Goal: Task Accomplishment & Management: Use online tool/utility

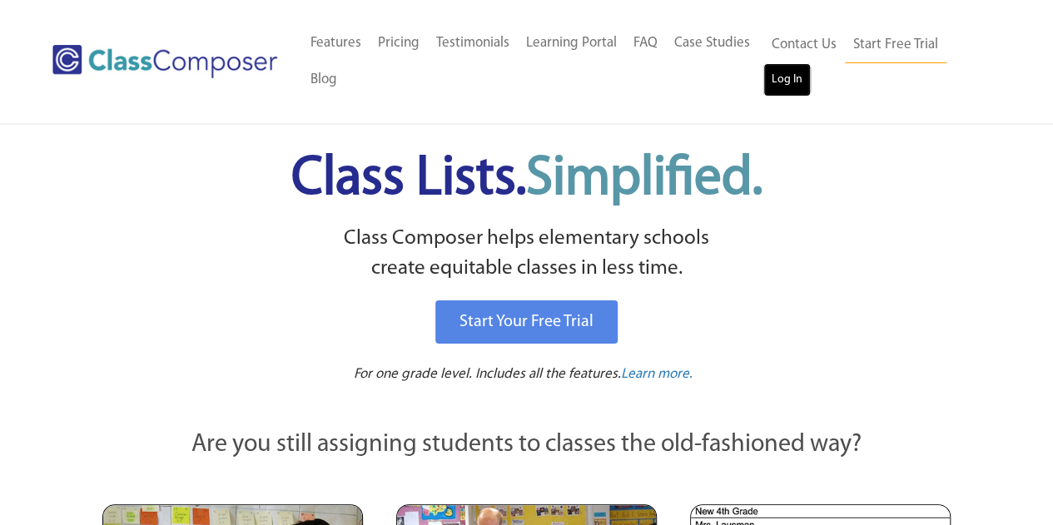
click at [781, 87] on link "Log In" at bounding box center [786, 79] width 47 height 33
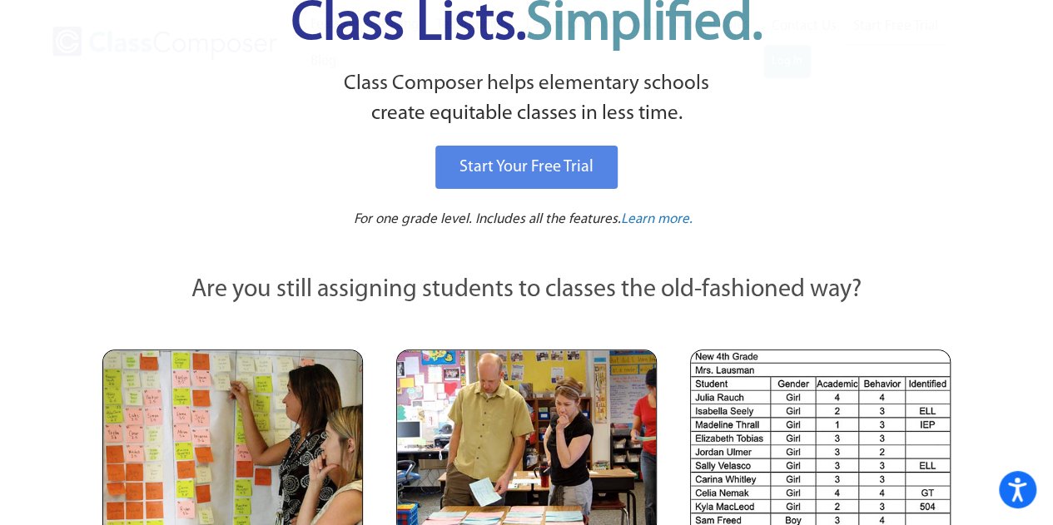
scroll to position [188, 0]
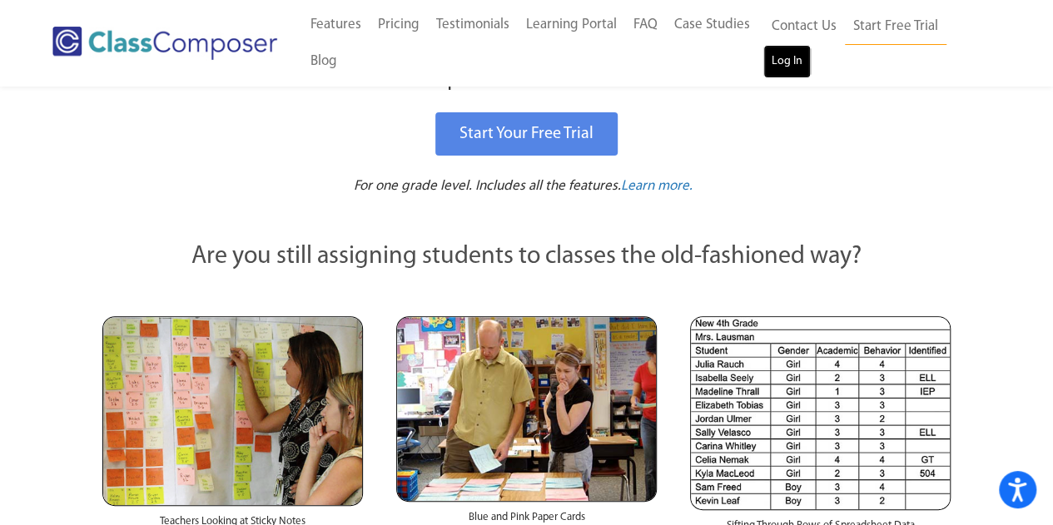
click at [786, 60] on link "Log In" at bounding box center [786, 61] width 47 height 33
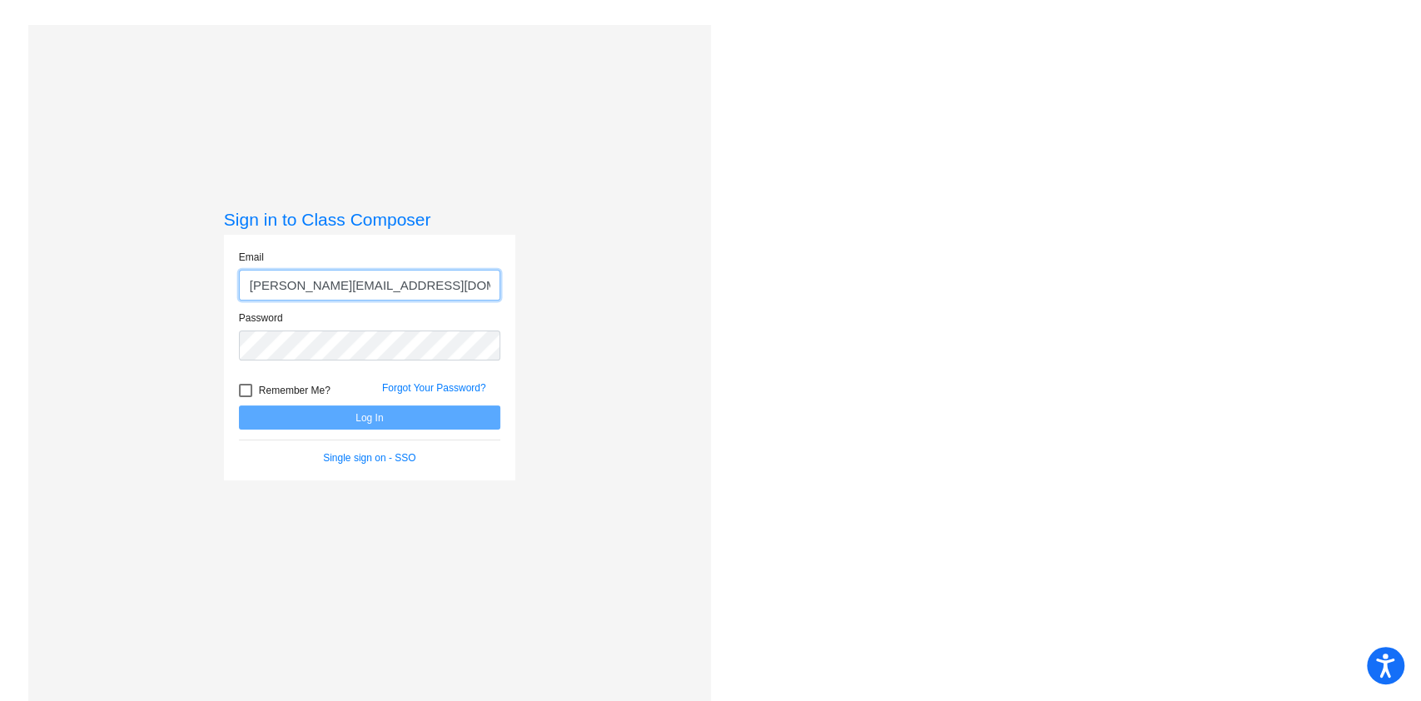
type input "mauroj@victorschools.org"
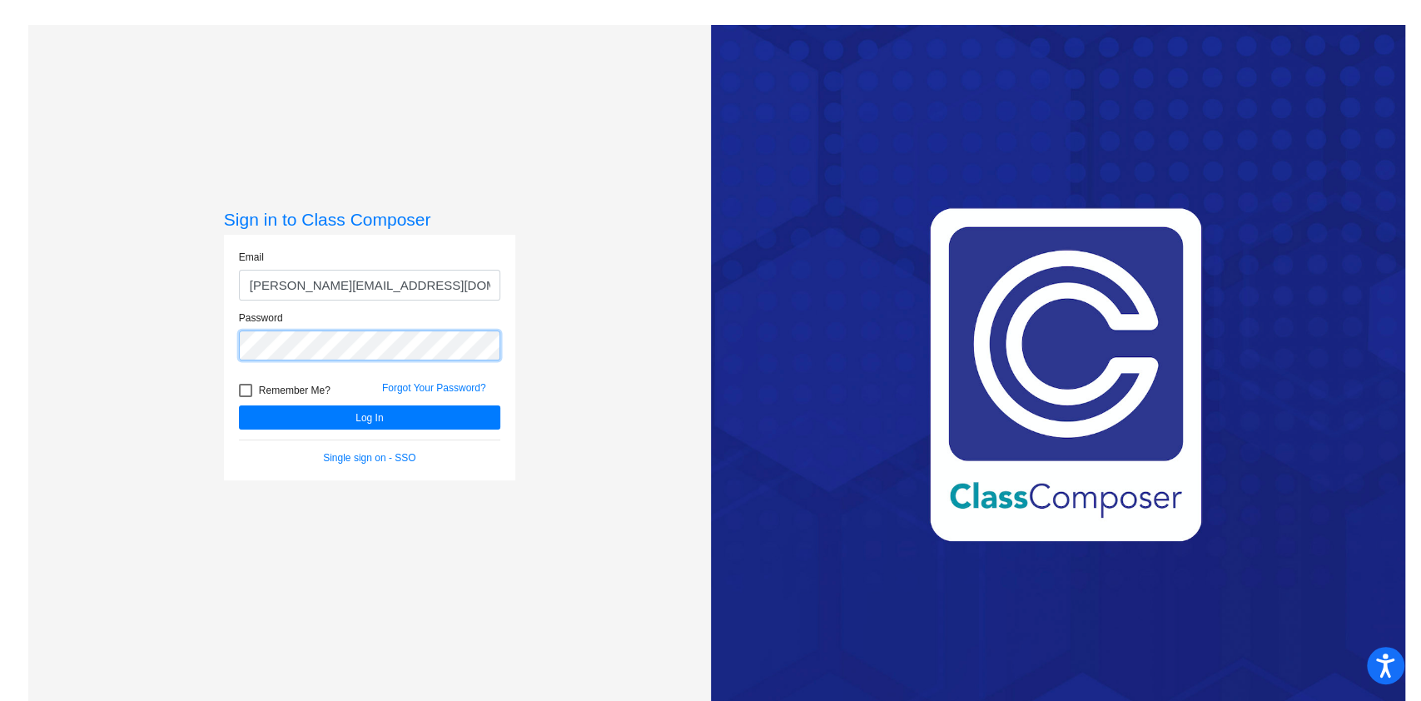
click at [239, 405] on button "Log In" at bounding box center [369, 417] width 261 height 24
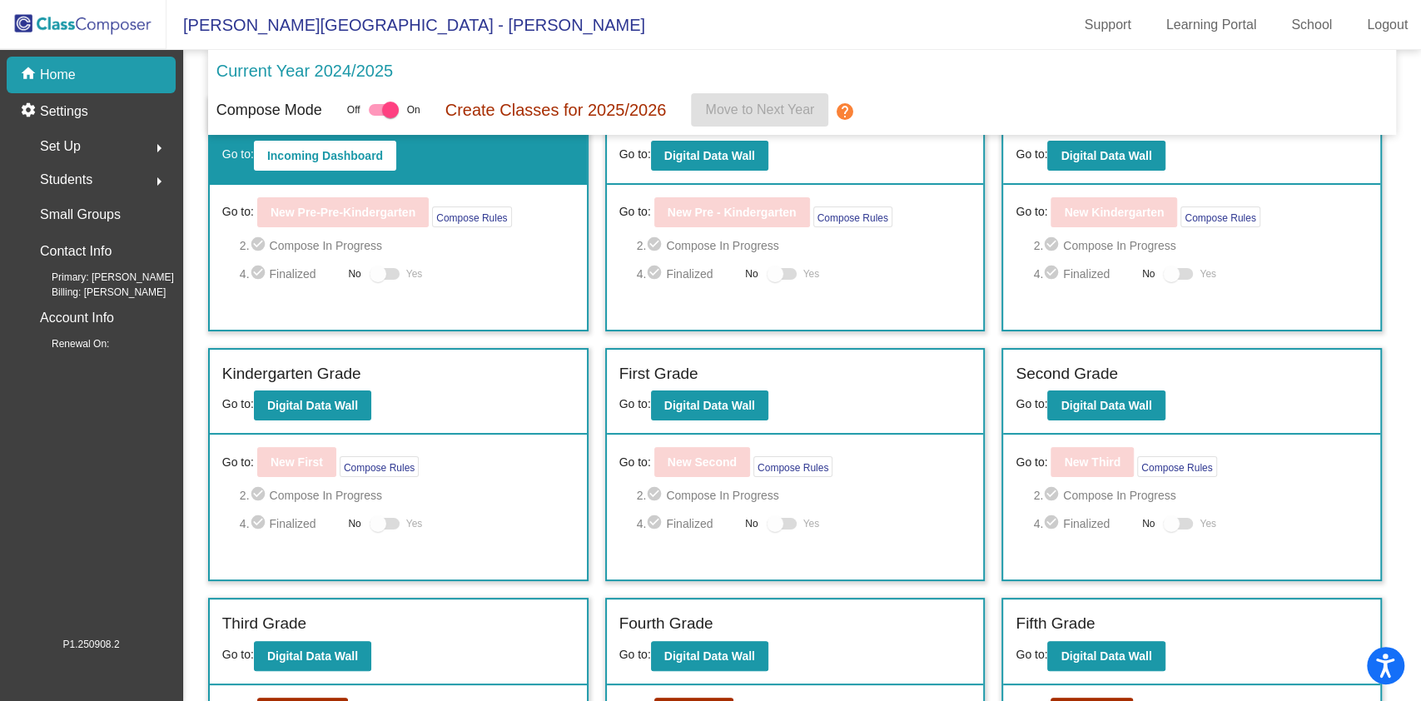
scroll to position [280, 0]
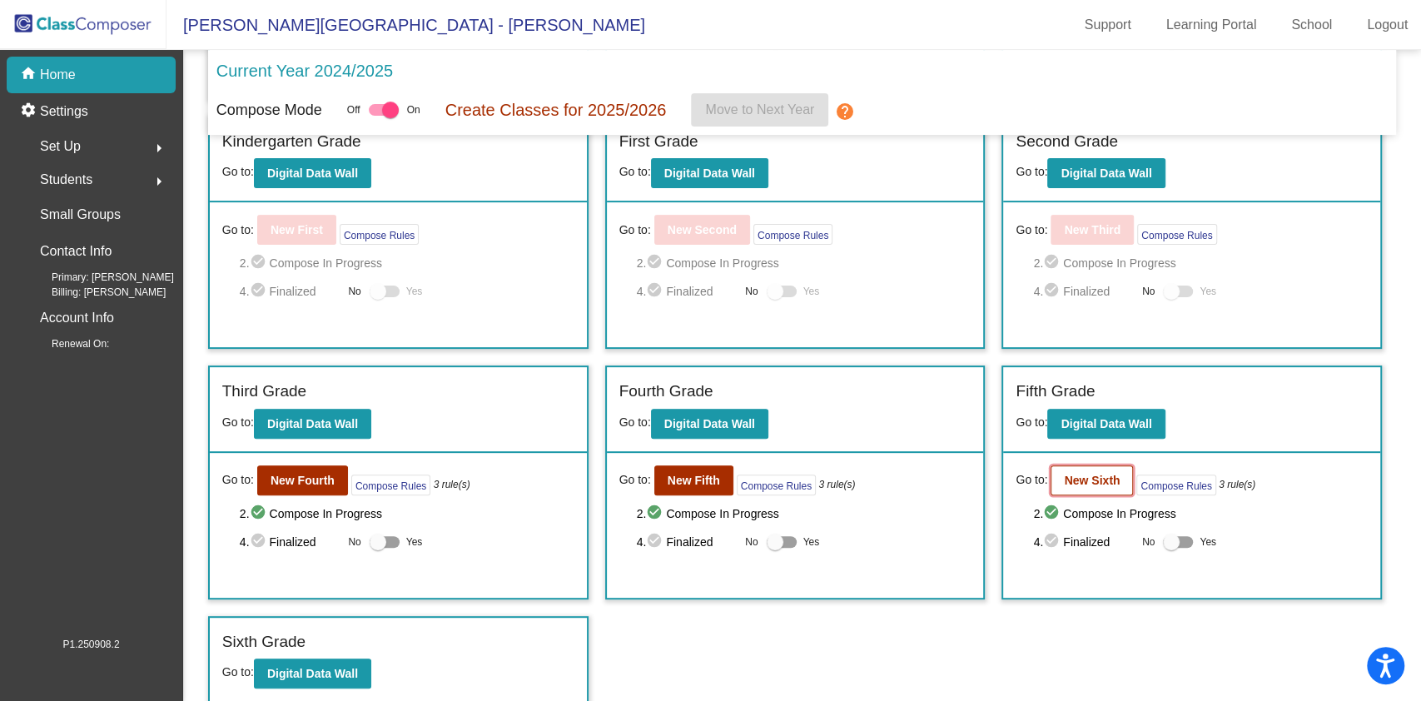
click at [1109, 476] on b "New Sixth" at bounding box center [1092, 480] width 56 height 13
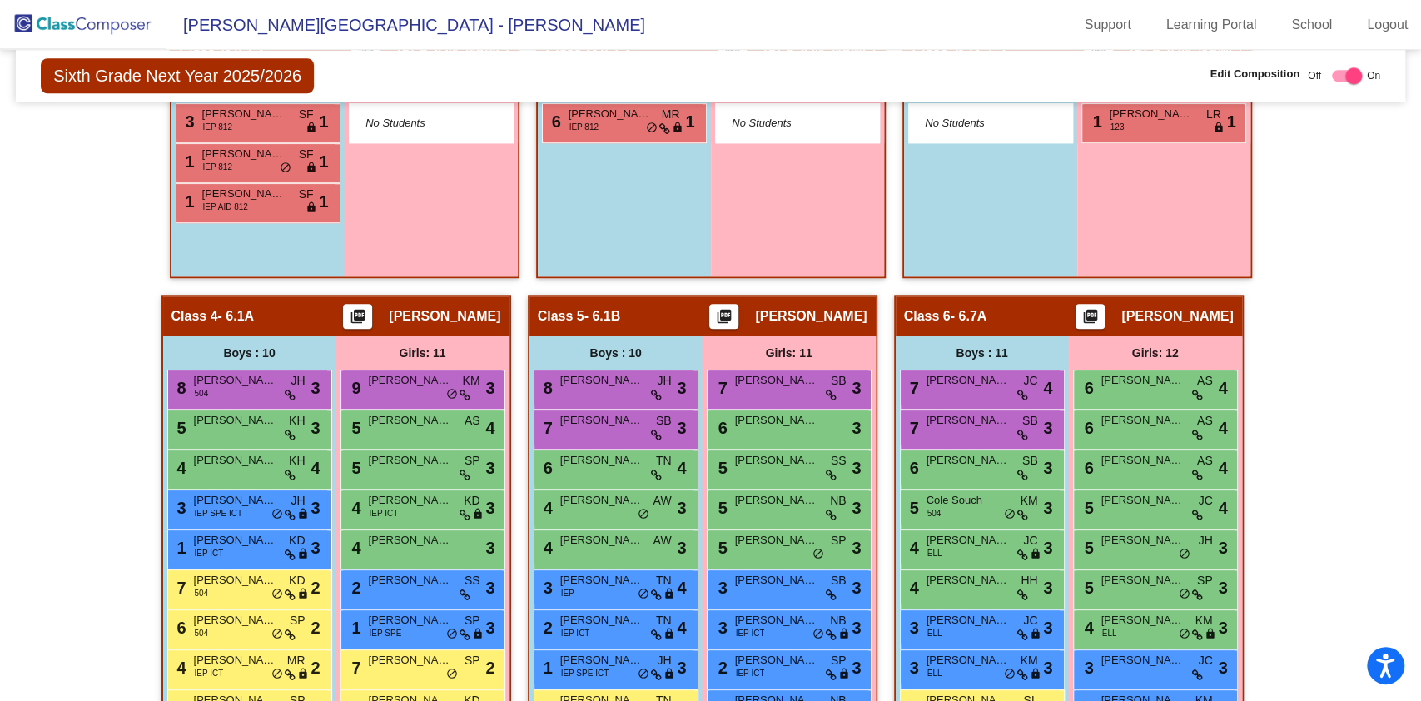
scroll to position [941, 0]
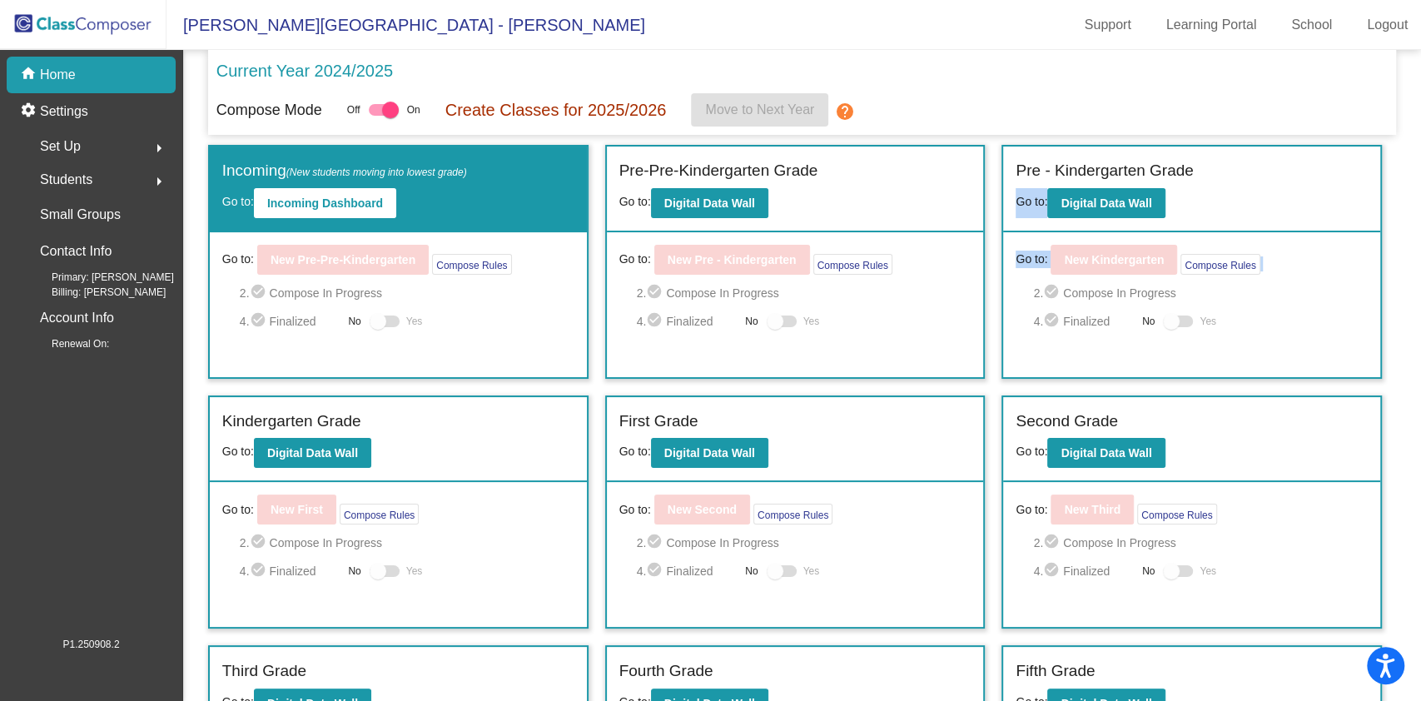
drag, startPoint x: 1419, startPoint y: 170, endPoint x: 1411, endPoint y: 245, distance: 75.4
click at [1411, 245] on mat-sidenav-content "Current Year 2024/2025 Compose Mode Off On Create Classes for 2025/2026 Move to…" at bounding box center [802, 375] width 1238 height 651
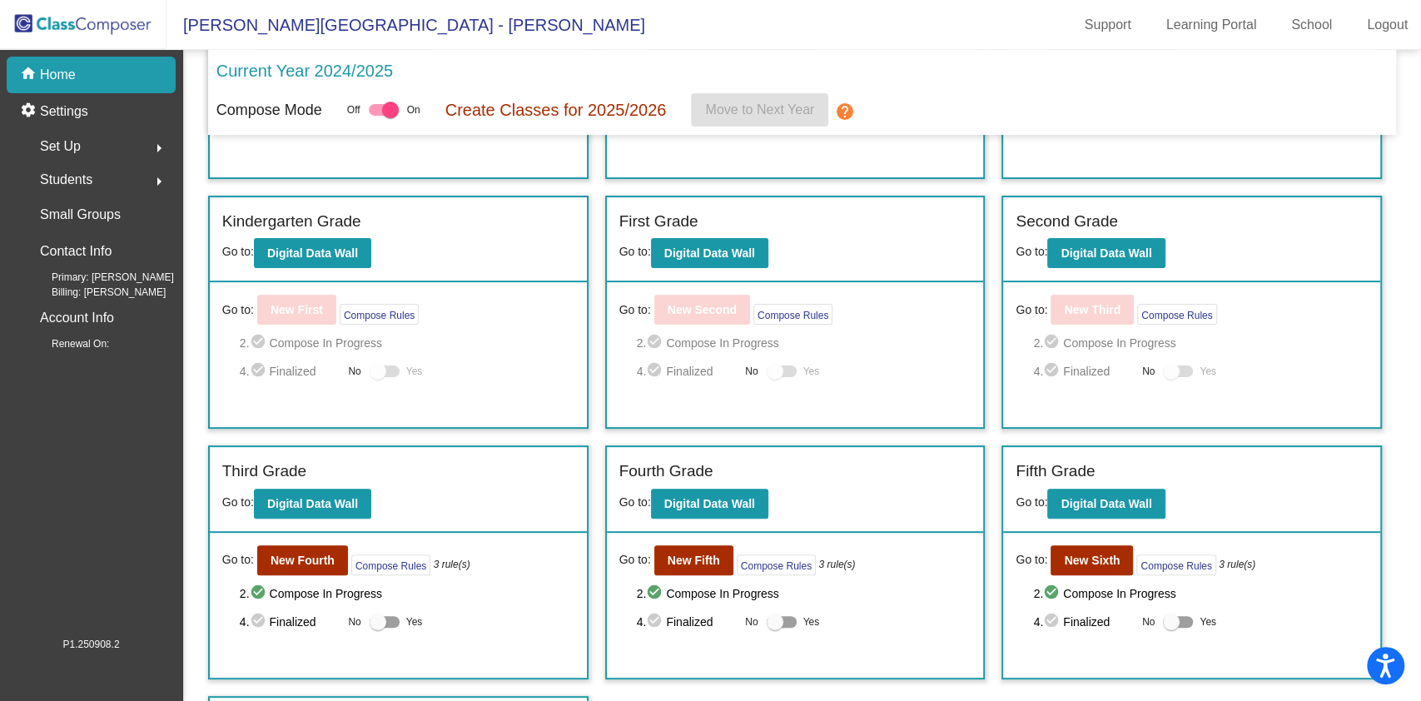
scroll to position [206, 0]
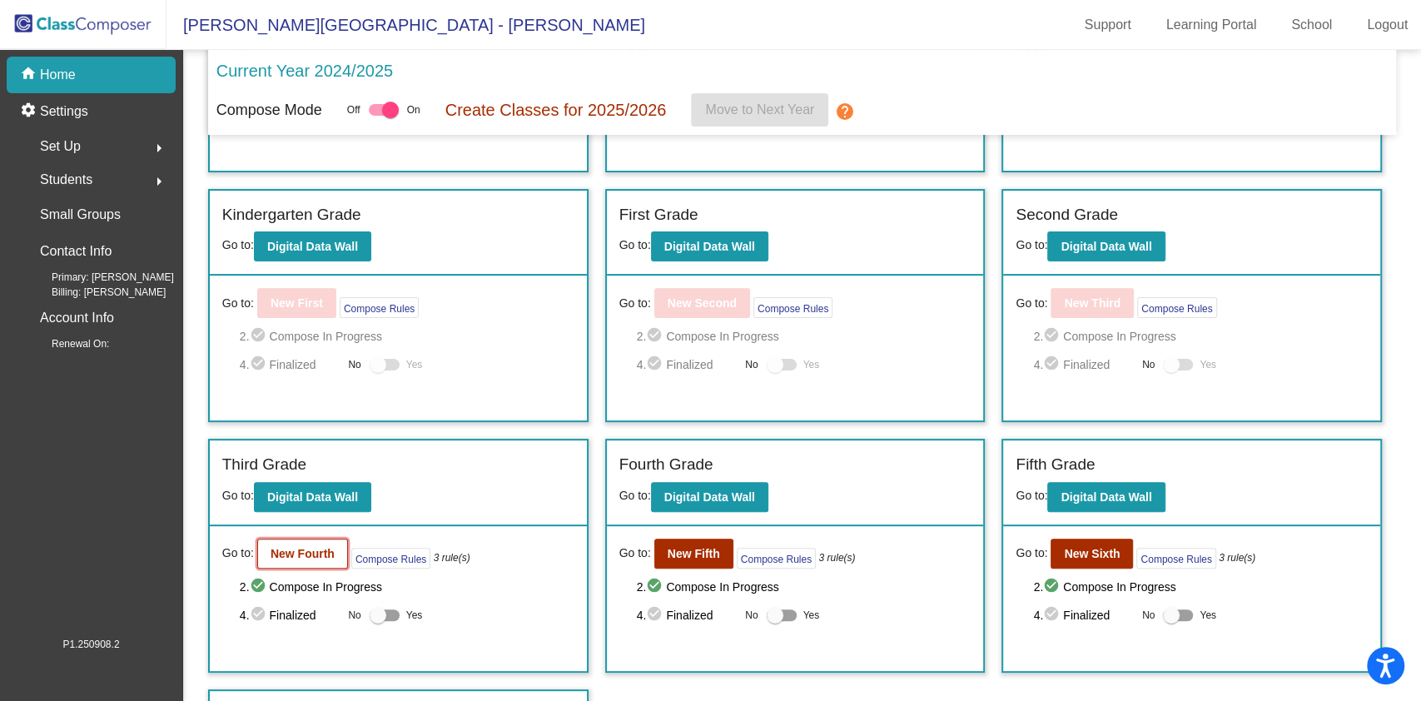
click at [309, 552] on b "New Fourth" at bounding box center [303, 553] width 64 height 13
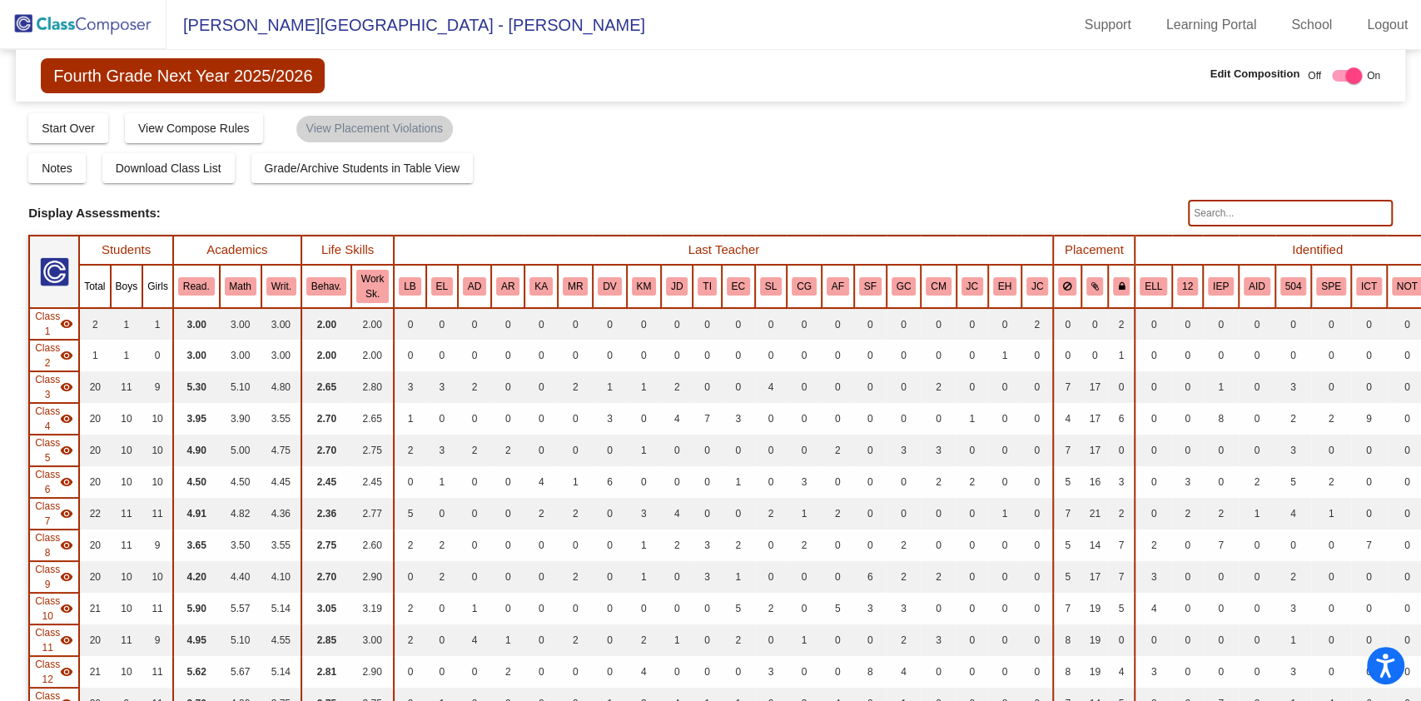
scroll to position [3456, 0]
